Goal: Check status: Check status

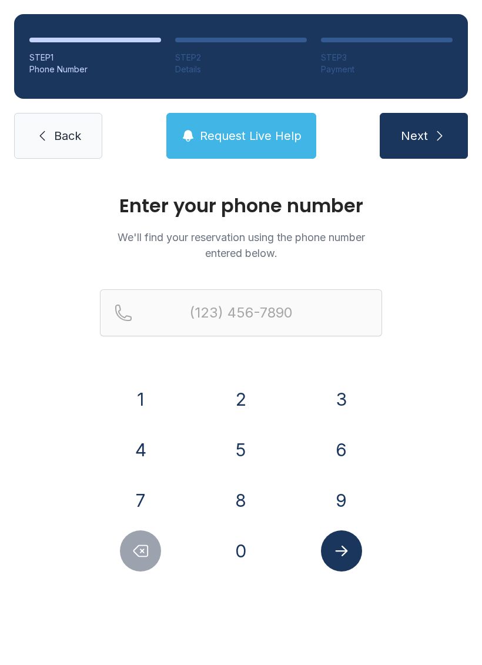
click at [349, 399] on button "3" at bounding box center [341, 399] width 41 height 41
click at [247, 552] on button "0" at bounding box center [240, 550] width 41 height 41
click at [247, 440] on button "5" at bounding box center [240, 449] width 41 height 41
click at [255, 494] on button "8" at bounding box center [240, 500] width 41 height 41
click at [153, 482] on div "7" at bounding box center [141, 500] width 82 height 41
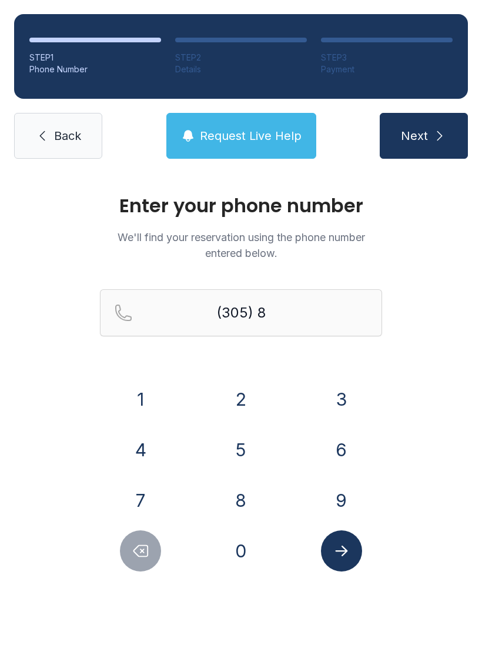
click at [343, 500] on button "9" at bounding box center [341, 500] width 41 height 41
click at [143, 543] on icon "Delete number" at bounding box center [141, 551] width 18 height 18
click at [146, 497] on button "7" at bounding box center [140, 500] width 41 height 41
click at [336, 508] on button "9" at bounding box center [341, 500] width 41 height 41
click at [242, 452] on button "5" at bounding box center [240, 449] width 41 height 41
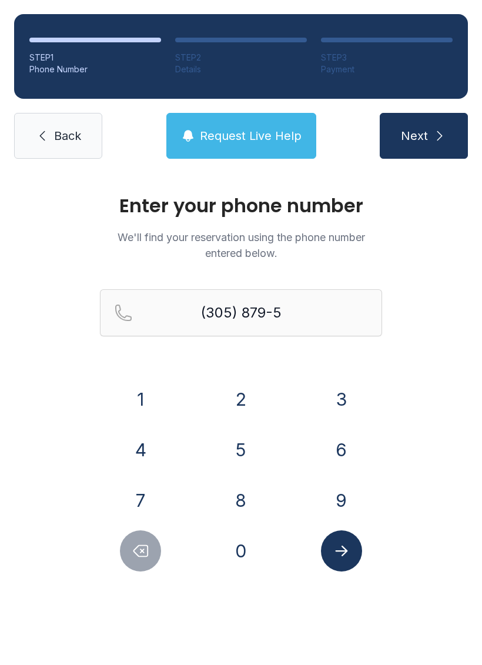
click at [150, 406] on button "1" at bounding box center [140, 399] width 41 height 41
click at [245, 544] on button "0" at bounding box center [240, 550] width 41 height 41
type input "[PHONE_NUMBER]"
click at [341, 562] on button "Submit lookup form" at bounding box center [341, 550] width 41 height 41
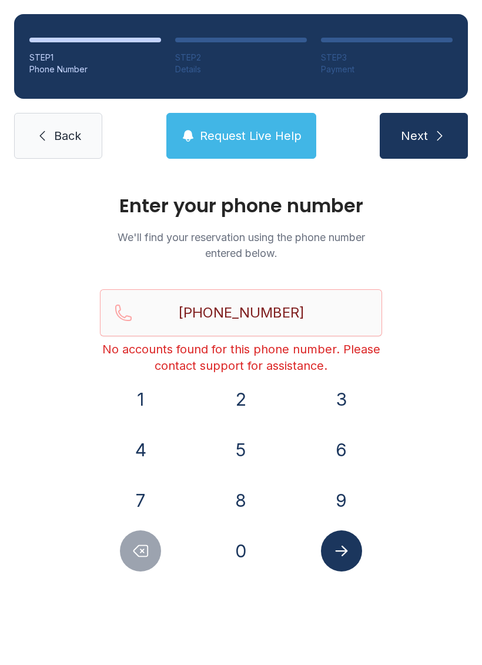
click at [61, 139] on span "Back" at bounding box center [67, 136] width 27 height 16
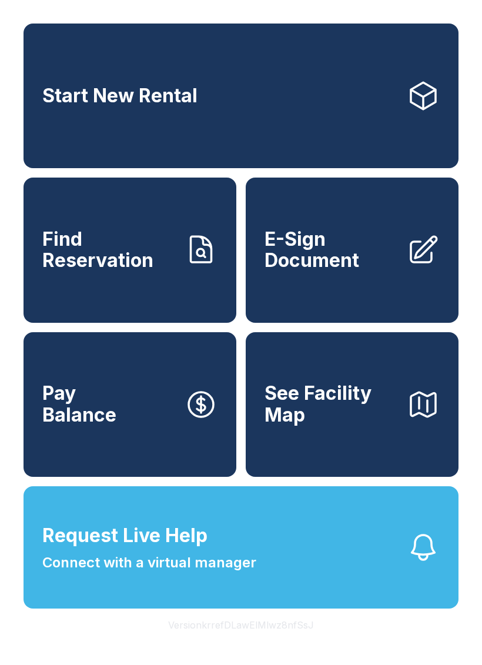
click at [196, 550] on span "Request Live Help" at bounding box center [124, 535] width 165 height 28
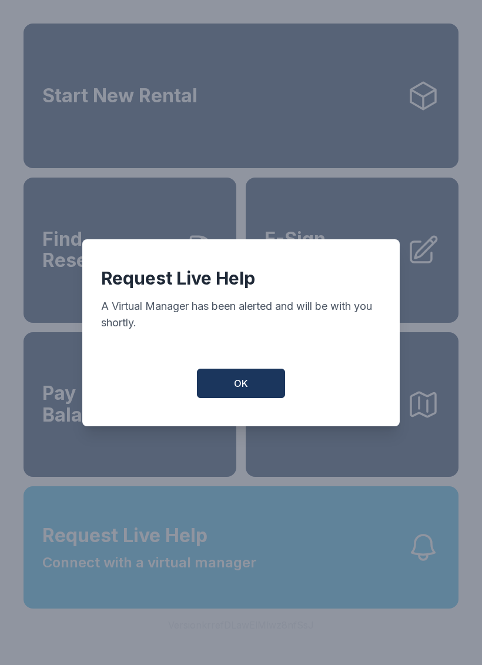
click at [252, 389] on button "OK" at bounding box center [241, 383] width 88 height 29
